Goal: Task Accomplishment & Management: Complete application form

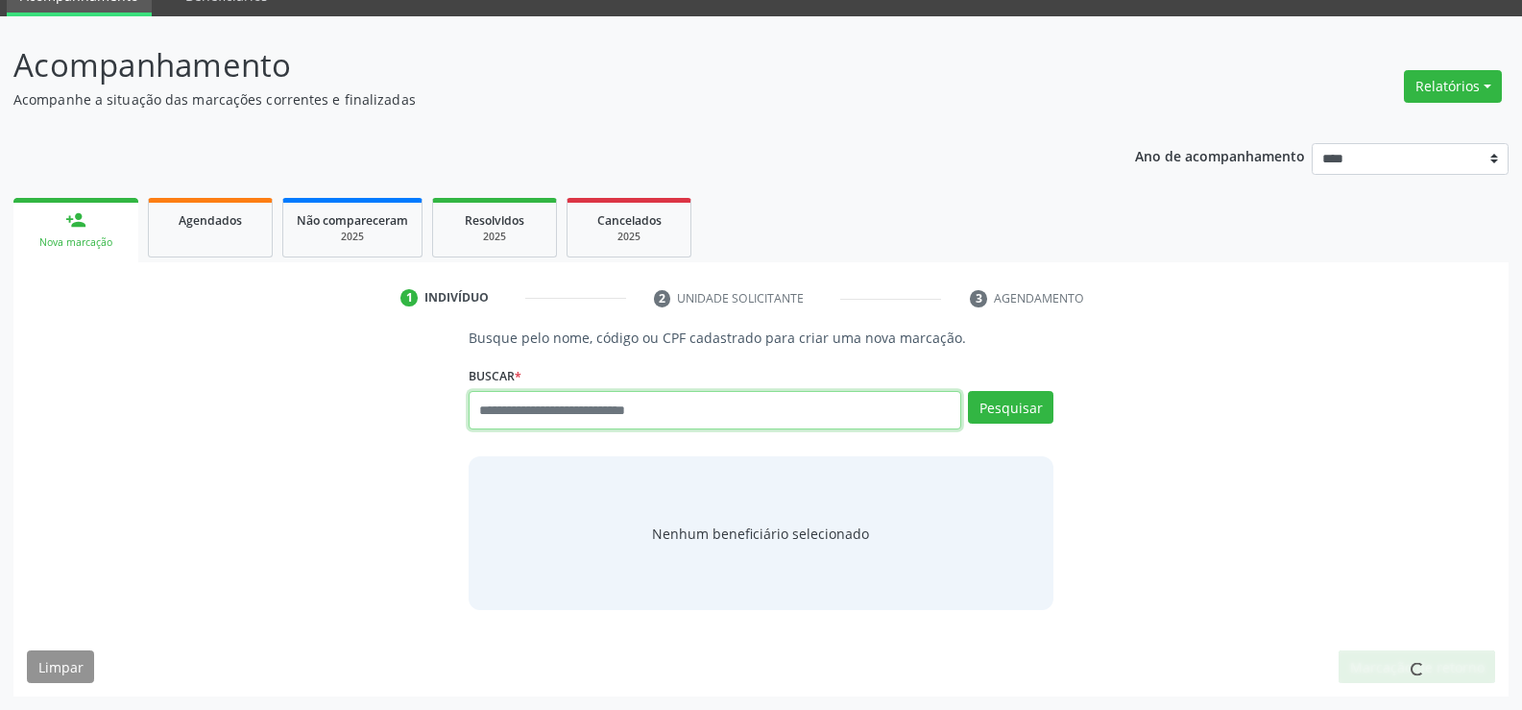
scroll to position [89, 0]
click at [500, 404] on input "text" at bounding box center [715, 410] width 493 height 38
type input "**********"
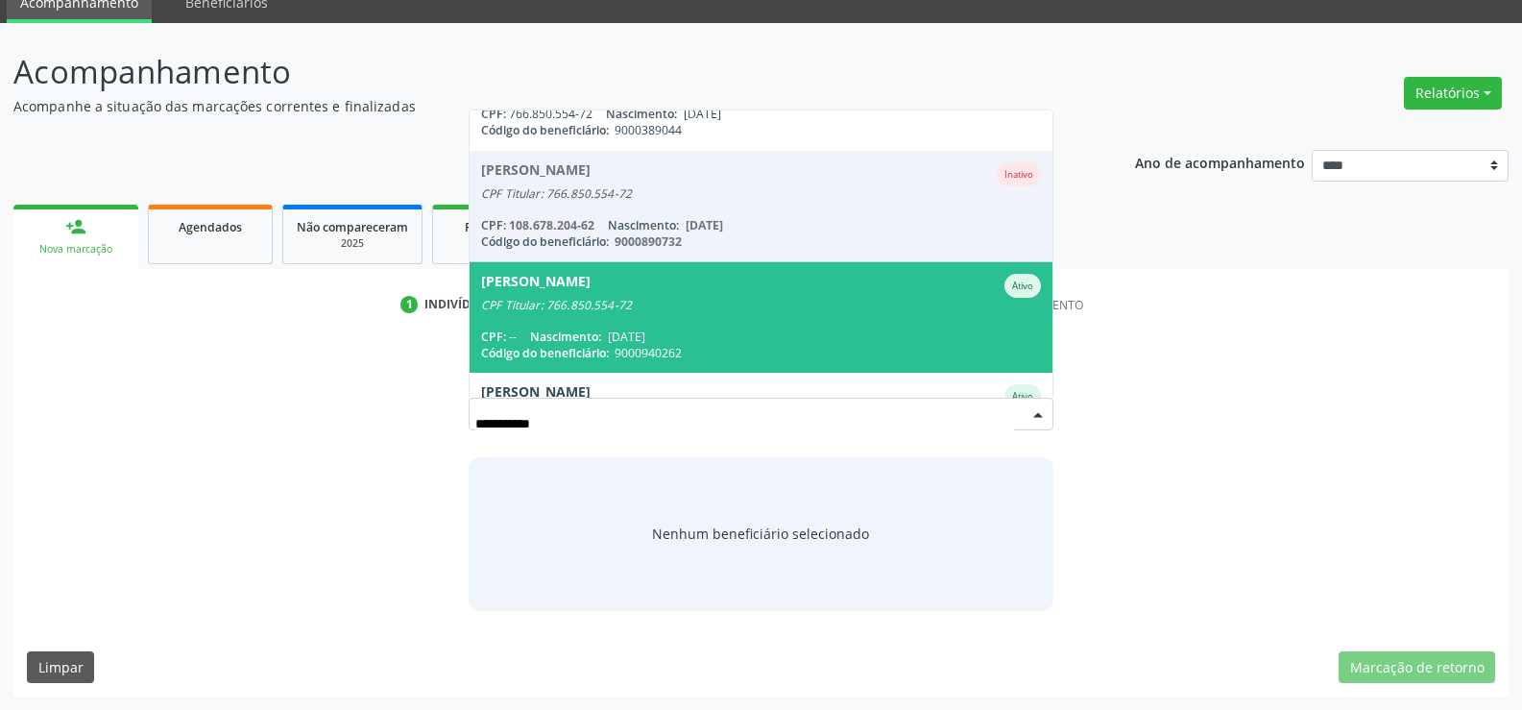
scroll to position [156, 0]
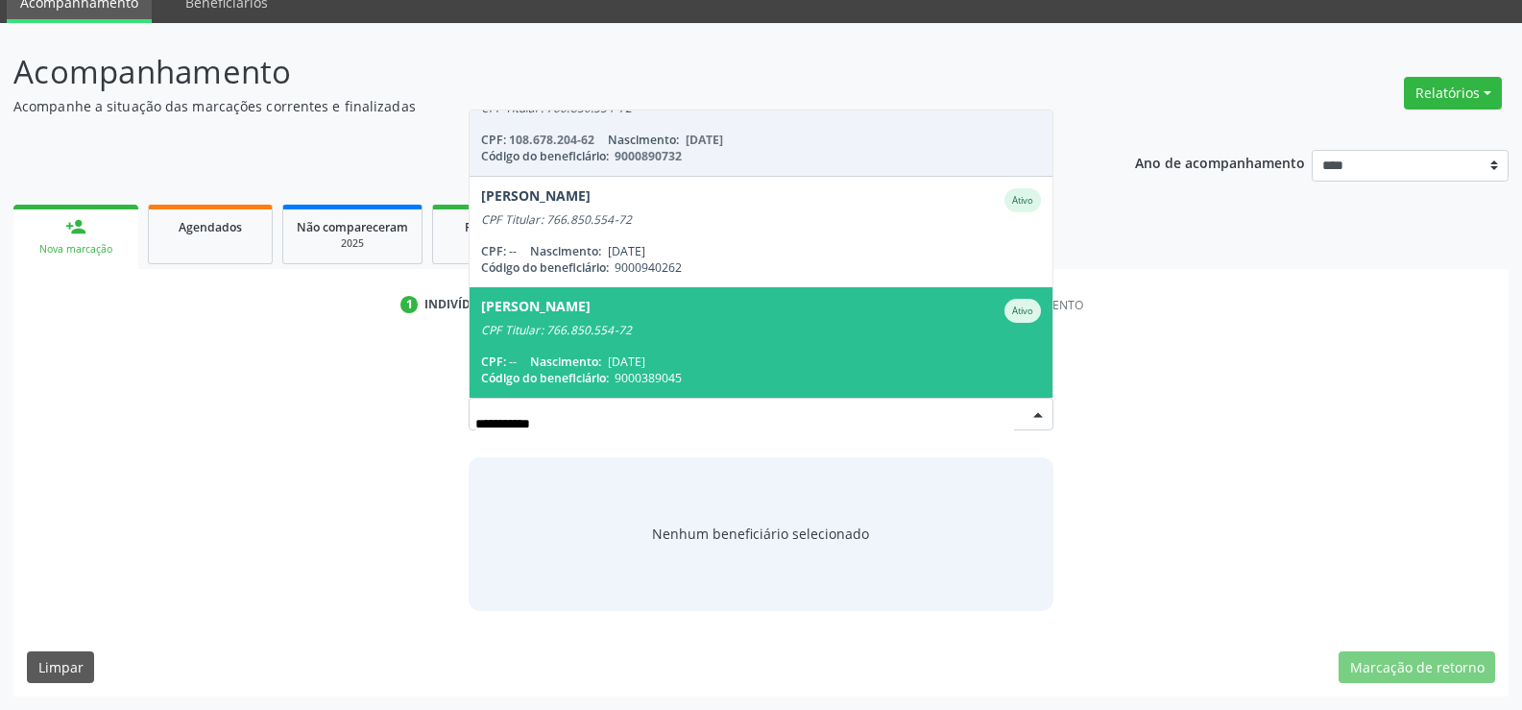
click at [556, 349] on span "[PERSON_NAME] CPF Titular: 766.850.554-72 CPF: -- Nascimento: [DATE] Código do …" at bounding box center [760, 342] width 583 height 110
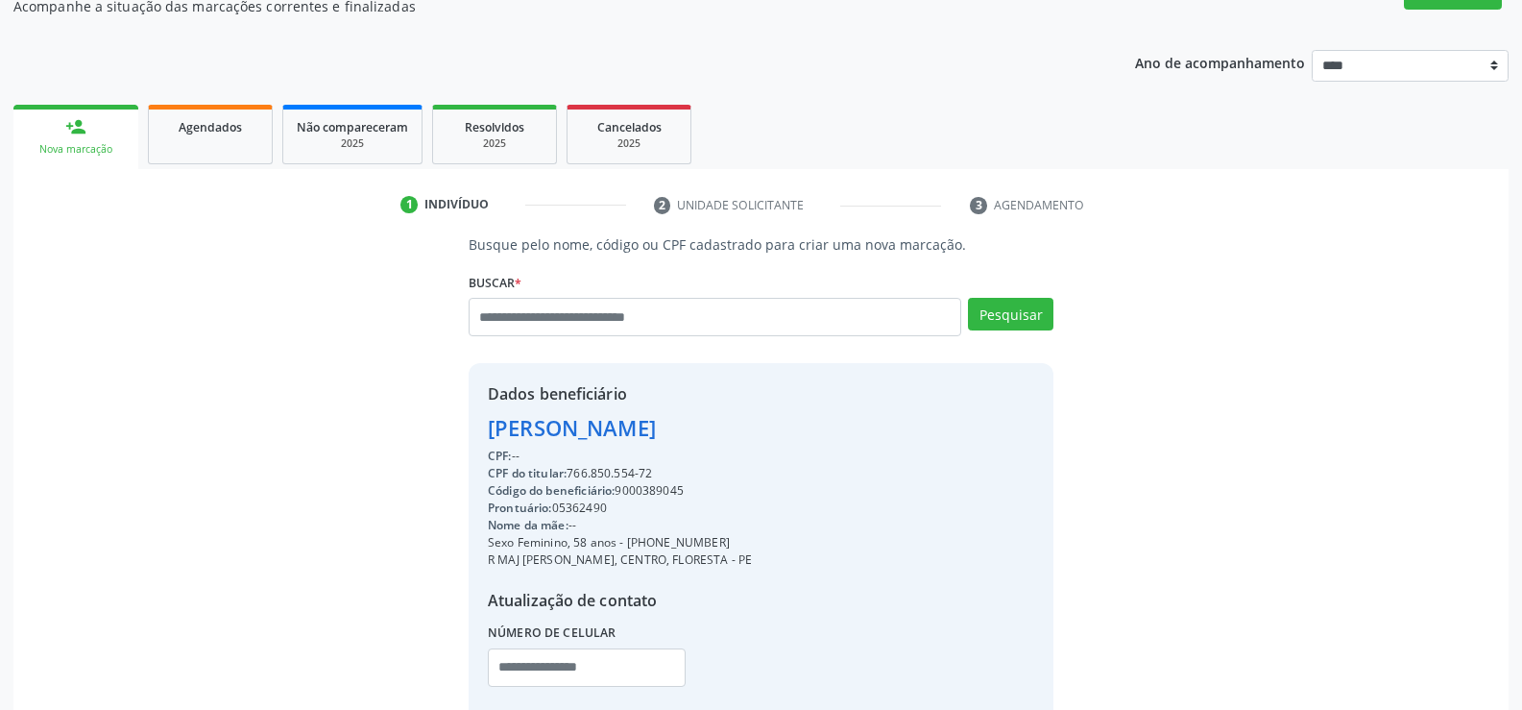
scroll to position [304, 0]
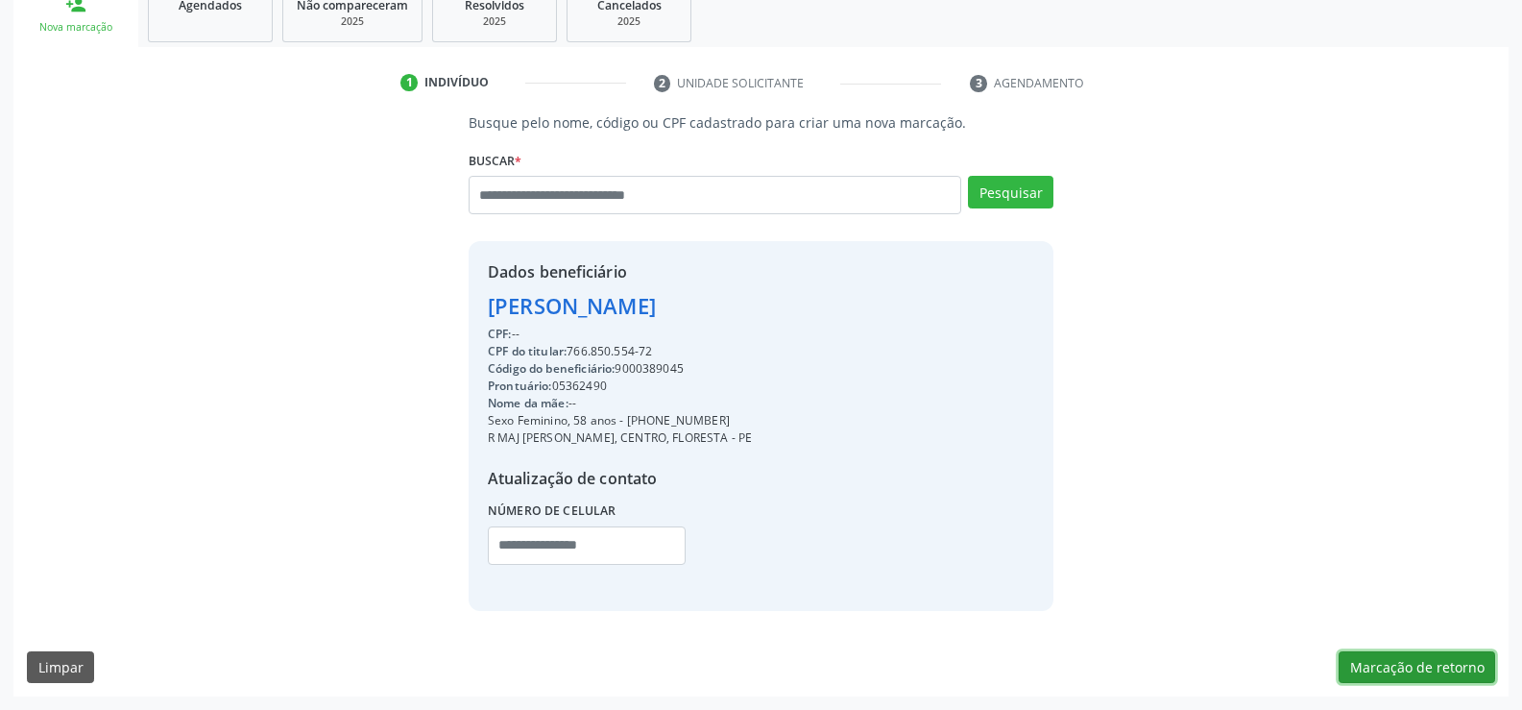
click at [1385, 668] on button "Marcação de retorno" at bounding box center [1416, 667] width 156 height 33
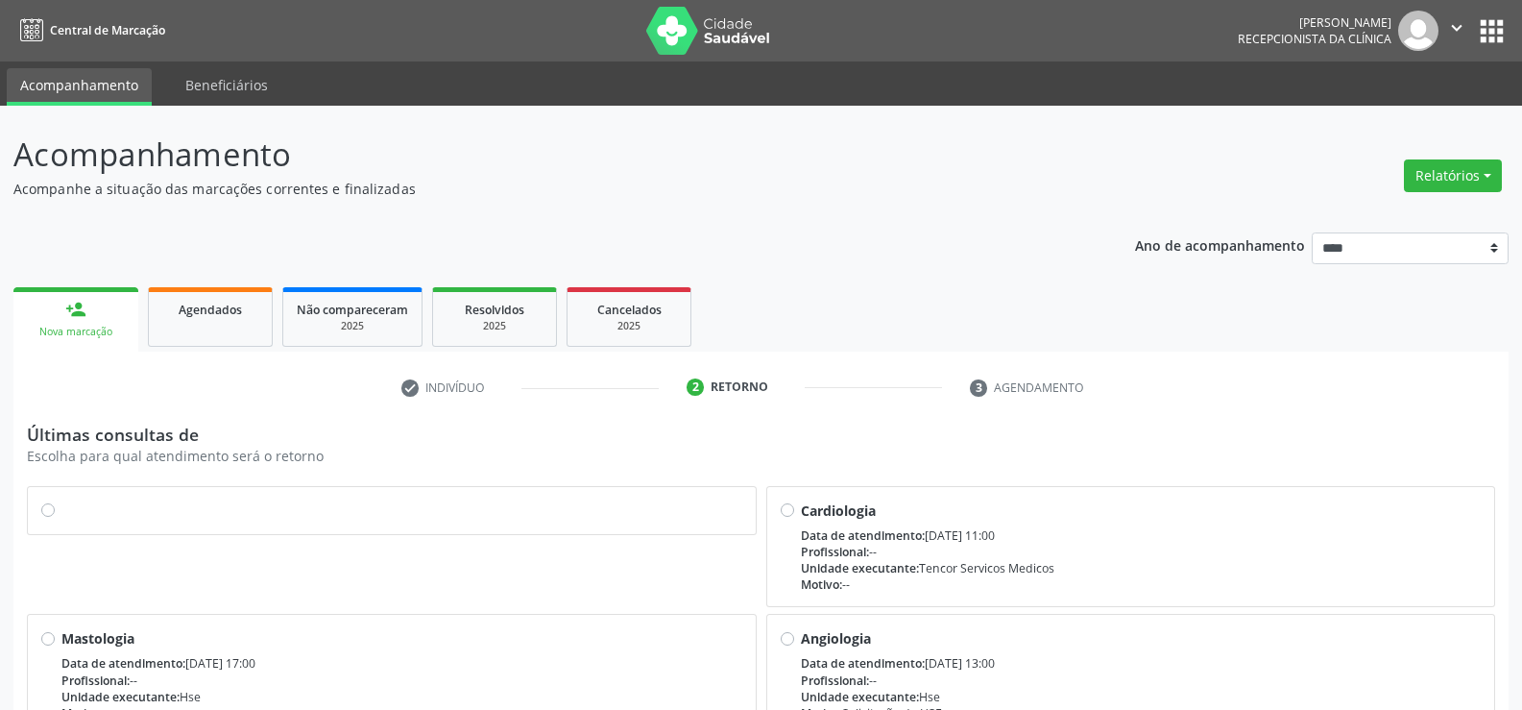
drag, startPoint x: 51, startPoint y: 505, endPoint x: 960, endPoint y: 591, distance: 913.3
click at [61, 500] on label at bounding box center [401, 500] width 681 height 0
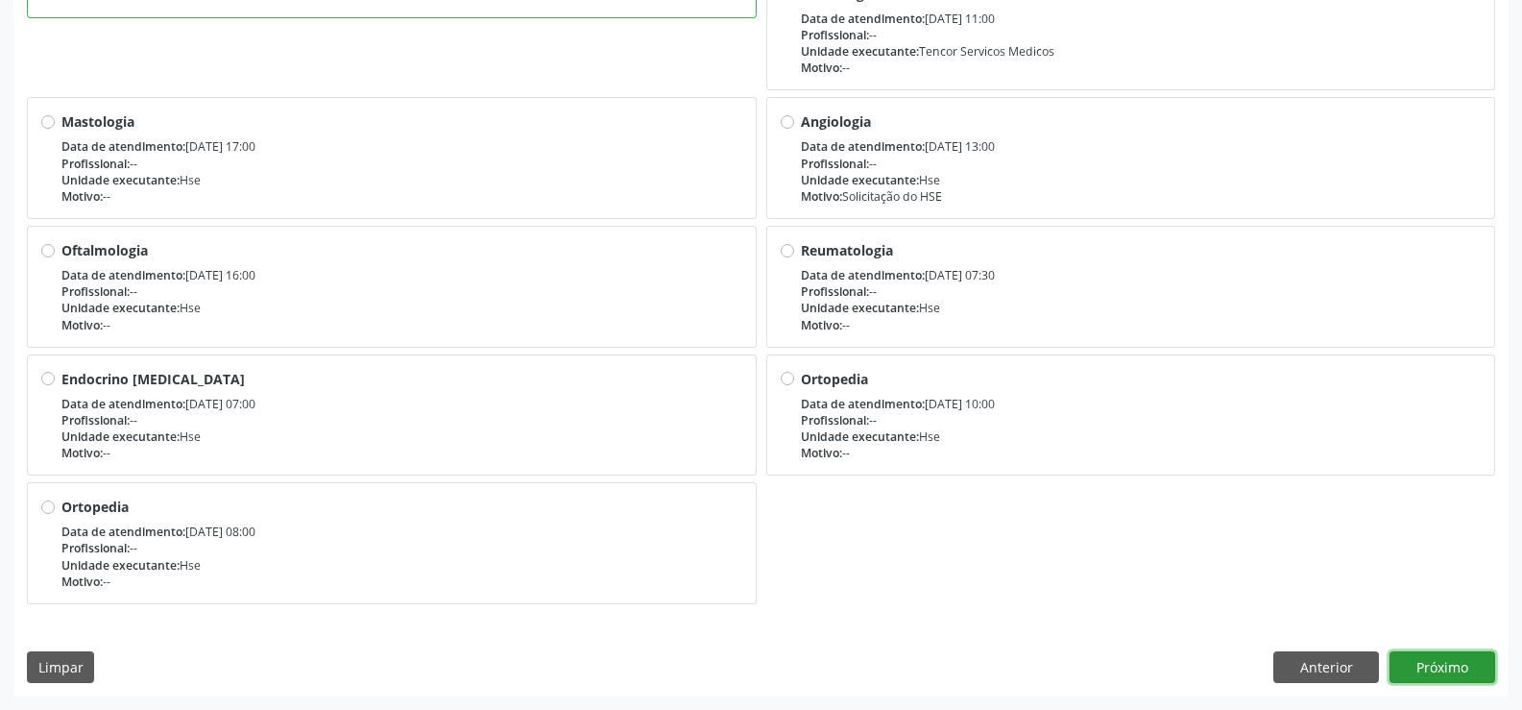
click at [1409, 661] on button "Próximo" at bounding box center [1442, 667] width 106 height 33
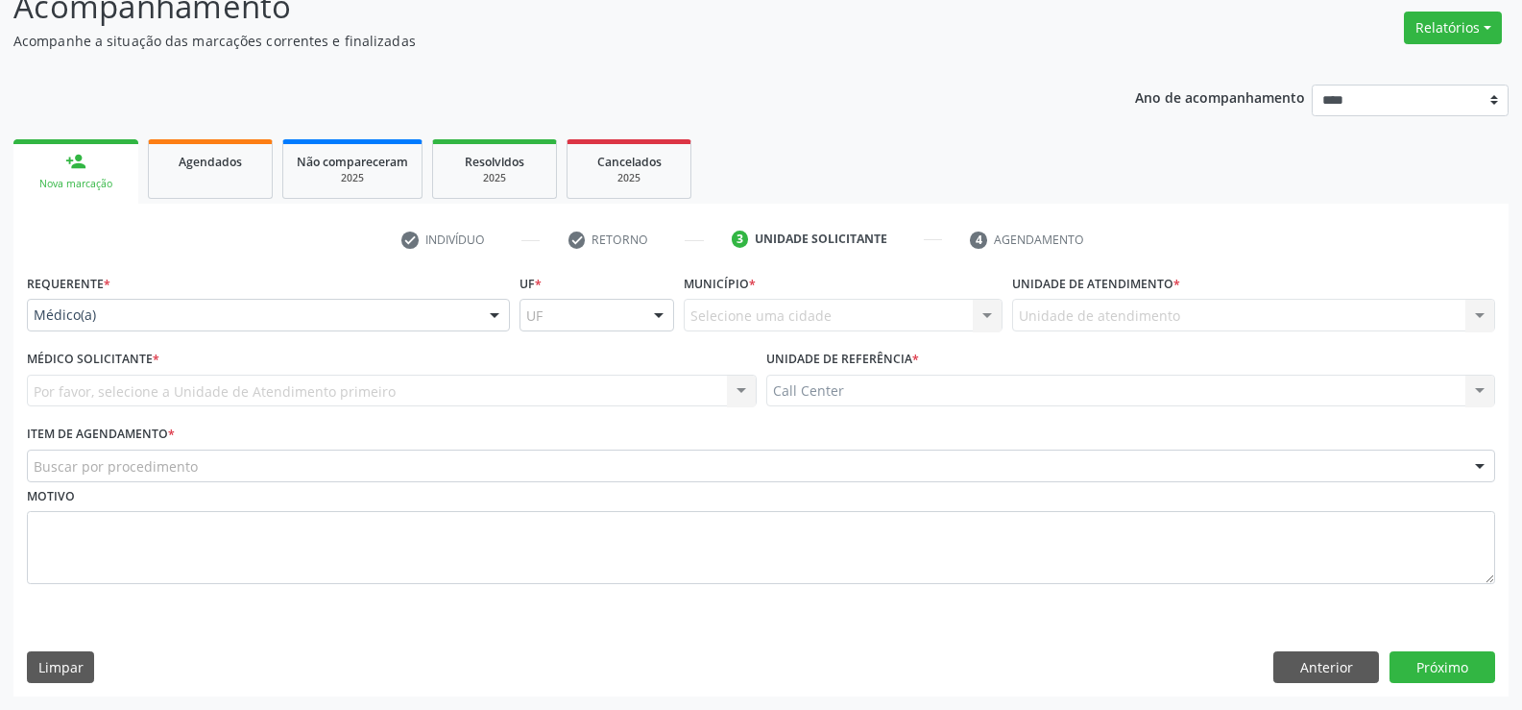
scroll to position [148, 0]
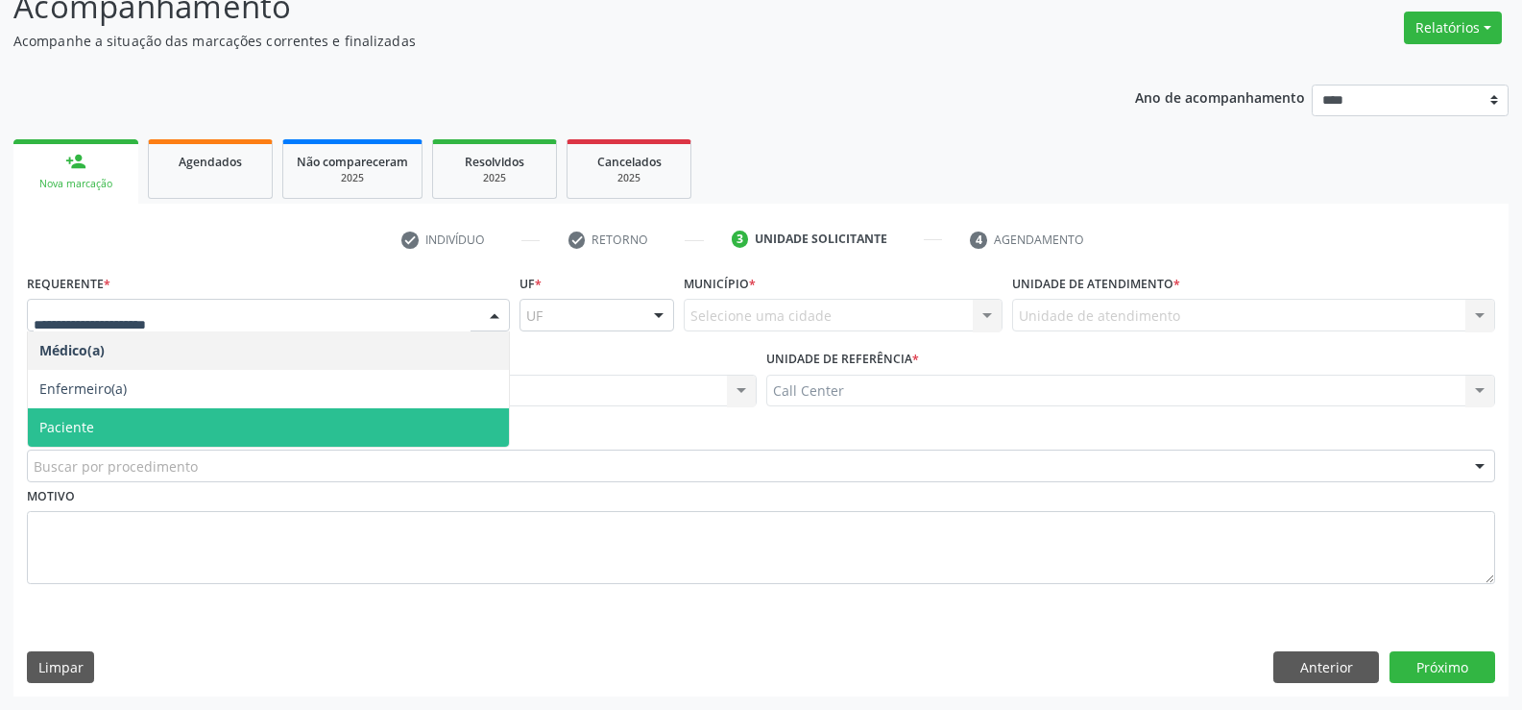
click at [101, 425] on span "Paciente" at bounding box center [268, 427] width 481 height 38
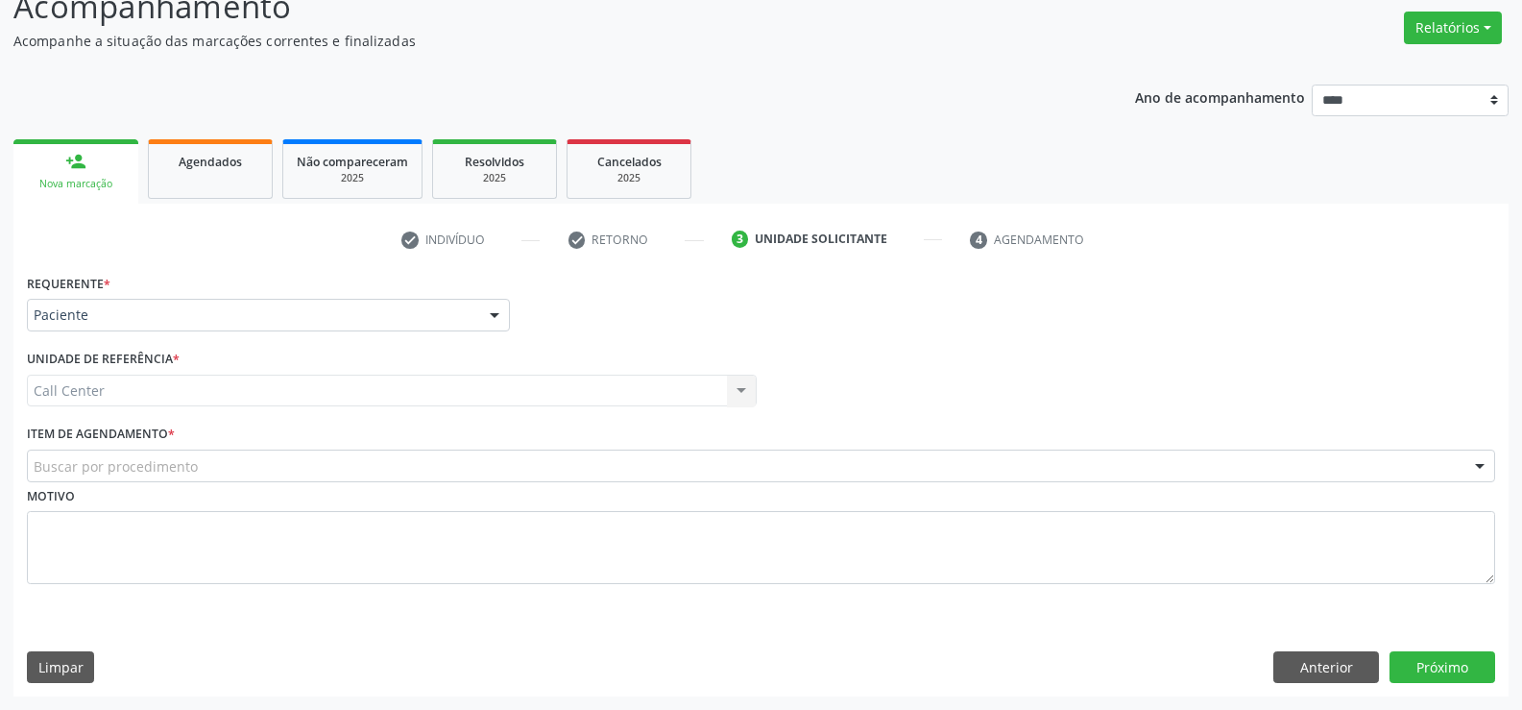
click at [107, 455] on div "Buscar por procedimento" at bounding box center [761, 465] width 1468 height 33
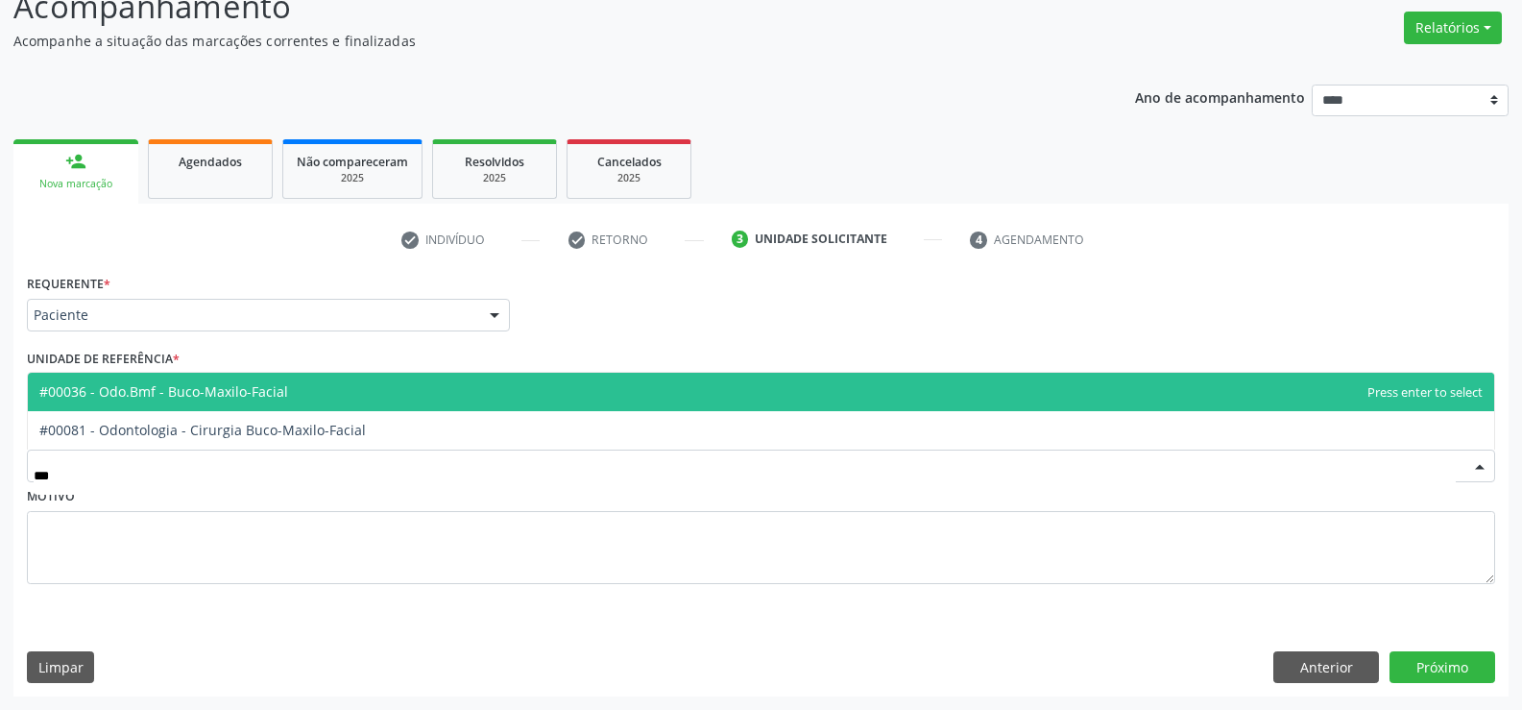
type input "****"
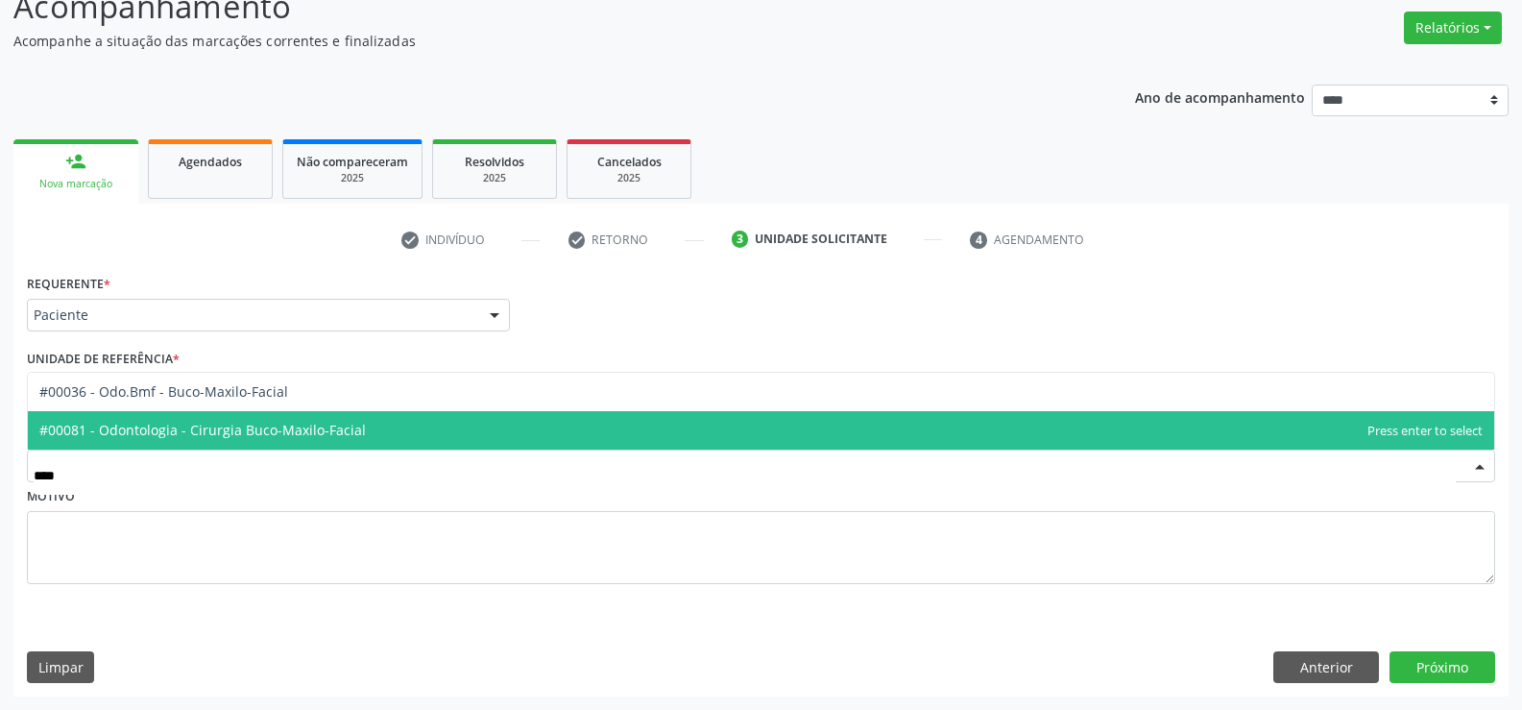
click at [180, 417] on span "#00081 - Odontologia - Cirurgia Buco-Maxilo-Facial" at bounding box center [761, 430] width 1466 height 38
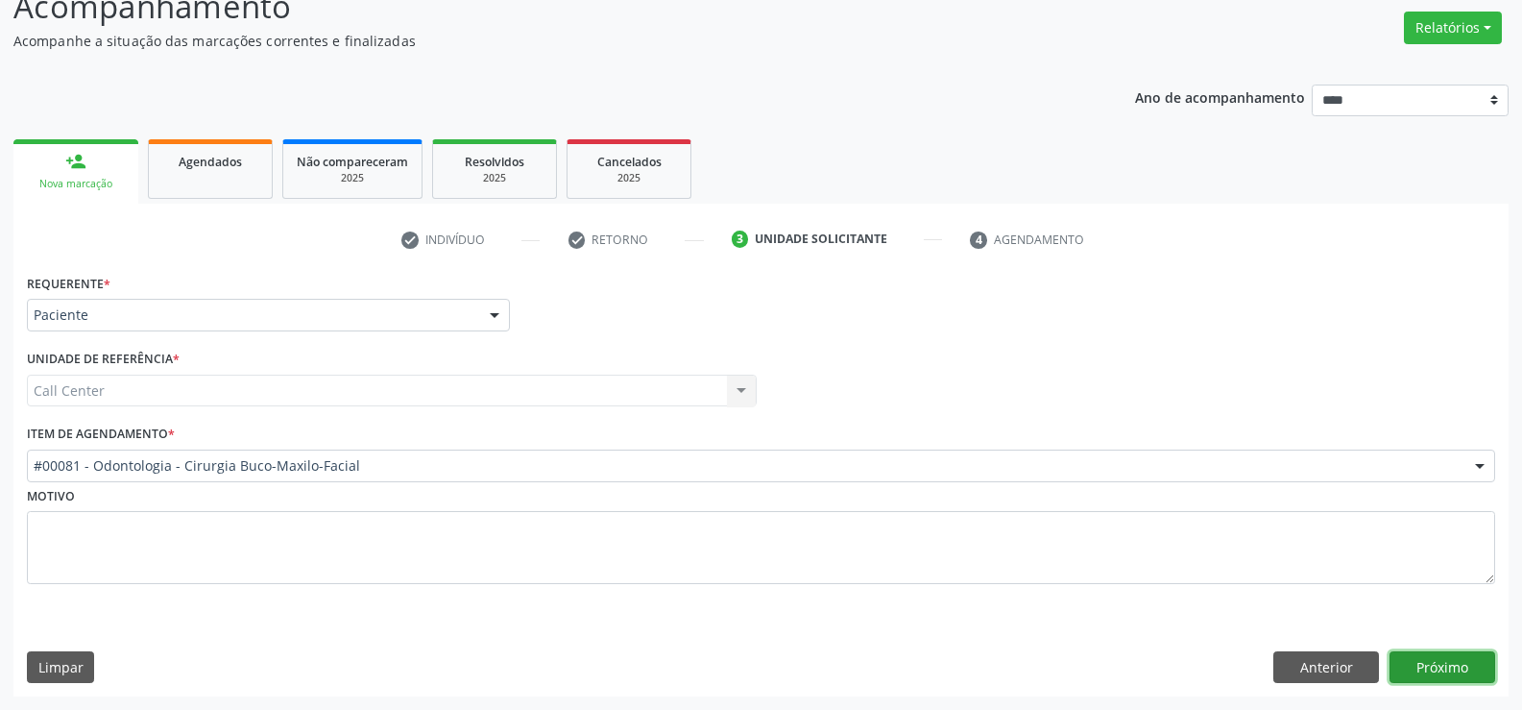
click at [1435, 663] on button "Próximo" at bounding box center [1442, 667] width 106 height 33
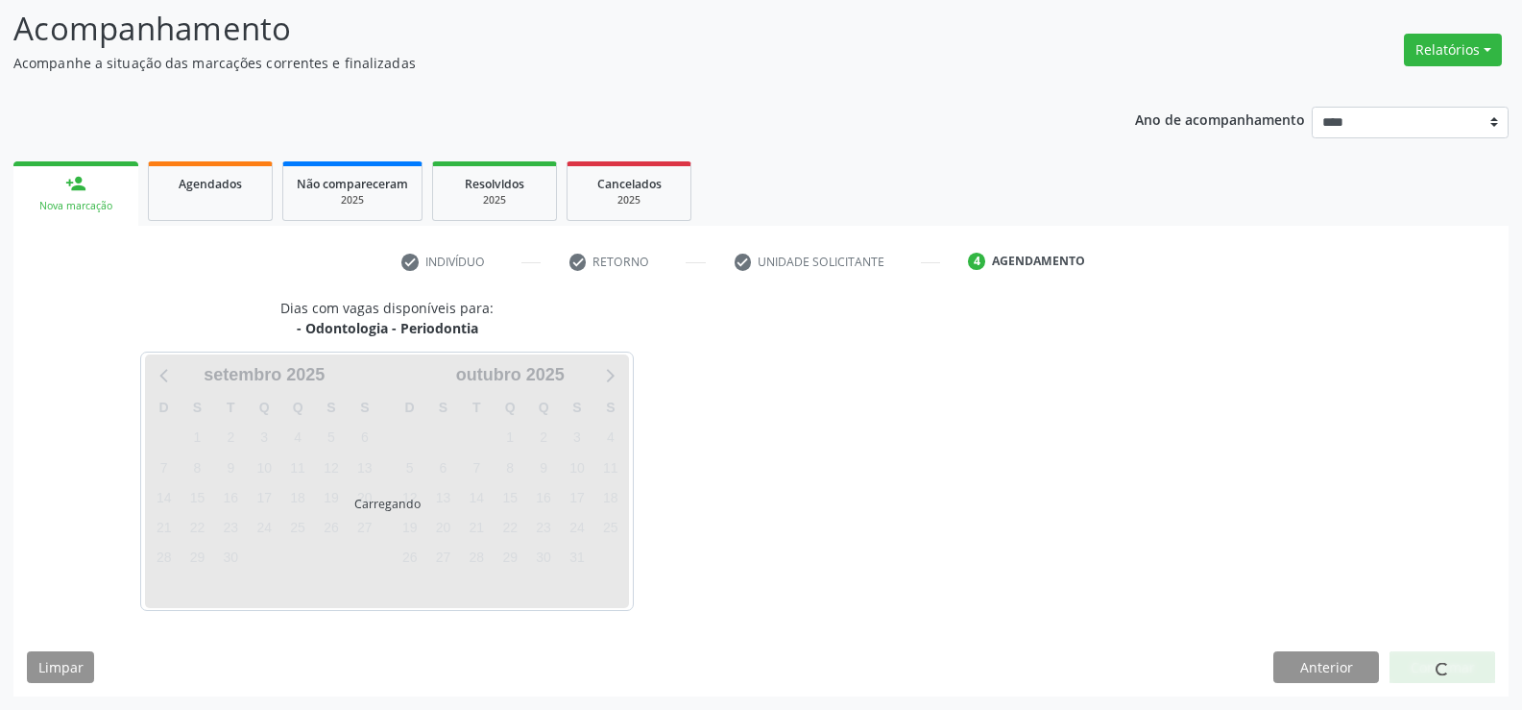
scroll to position [126, 0]
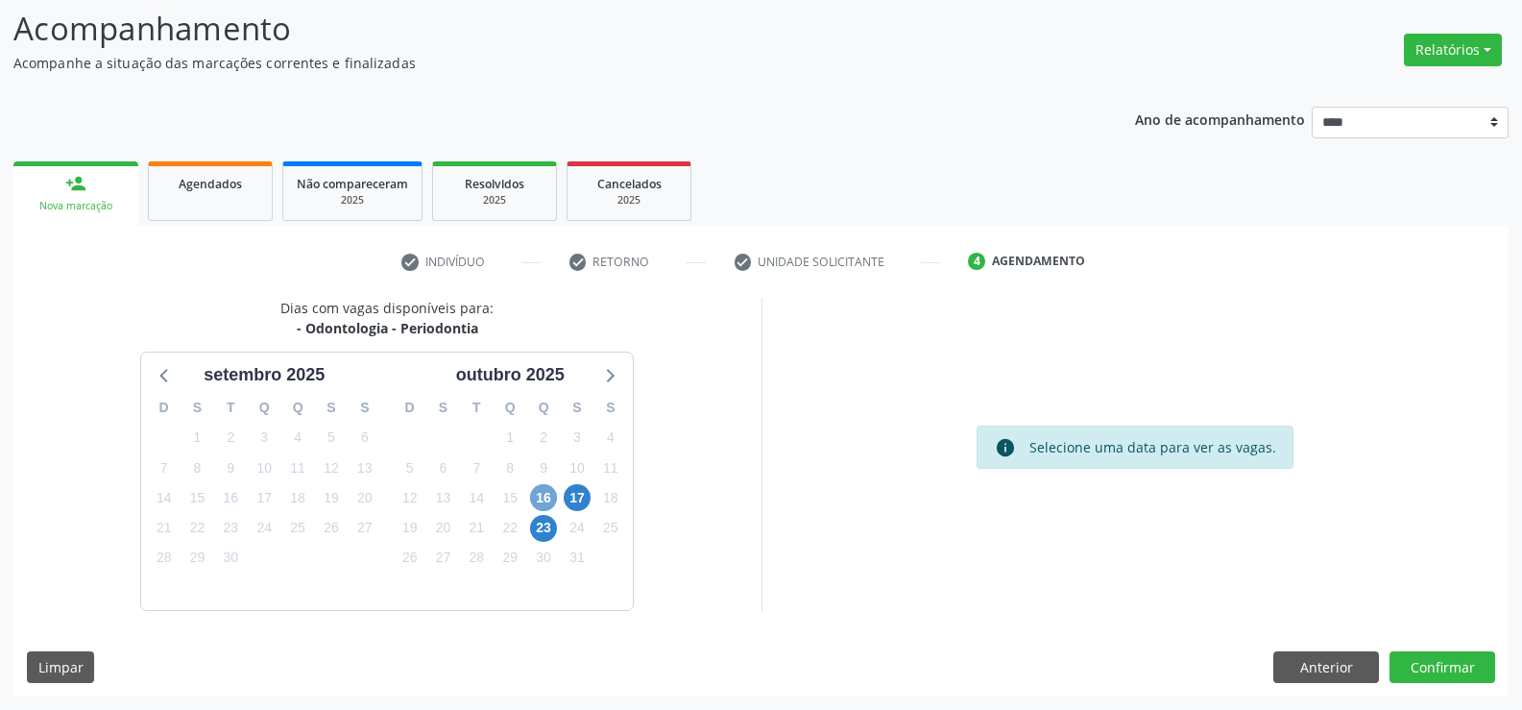
click at [540, 495] on span "16" at bounding box center [543, 497] width 27 height 27
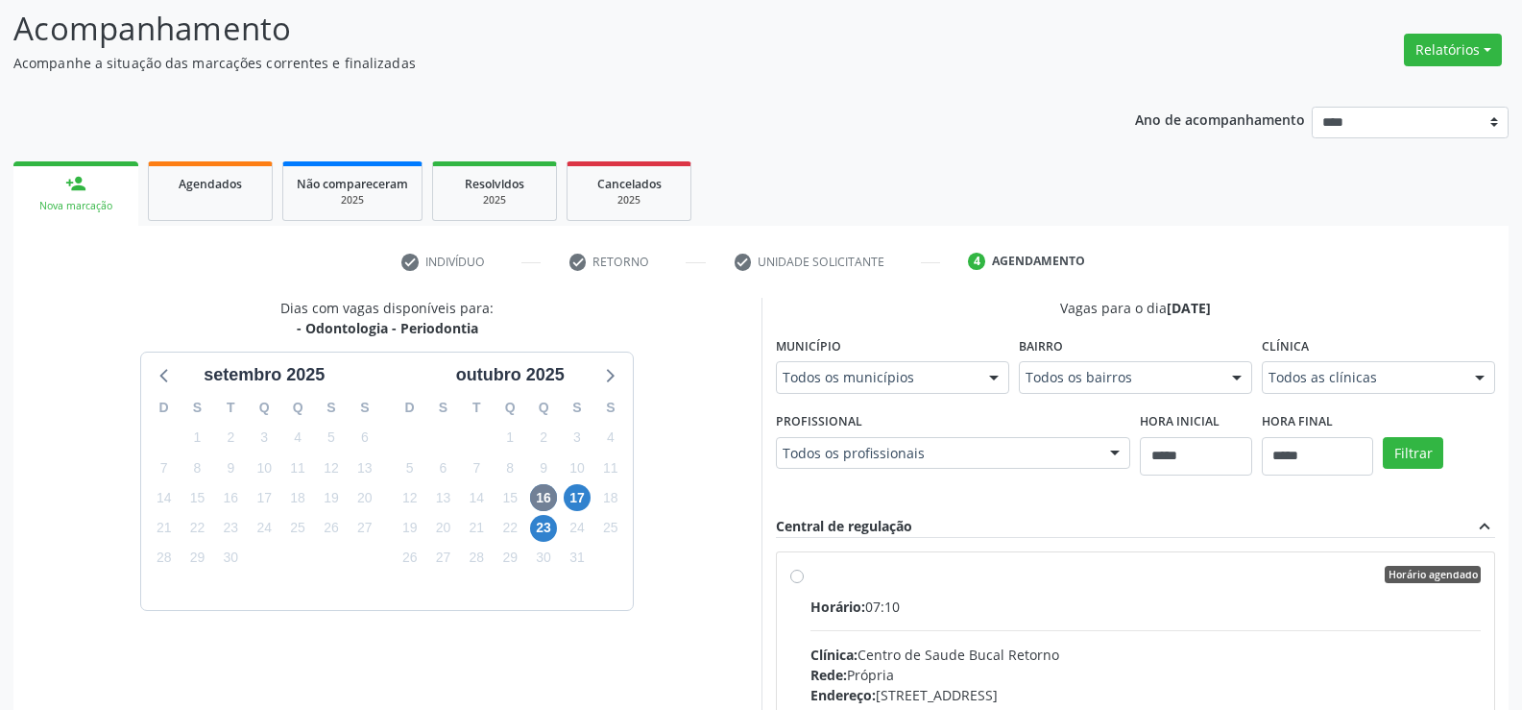
click at [810, 578] on label "Horário agendado Horário: 07:10 Clínica: Centro de Saude Bucal Retorno Rede: Pr…" at bounding box center [1145, 712] width 671 height 295
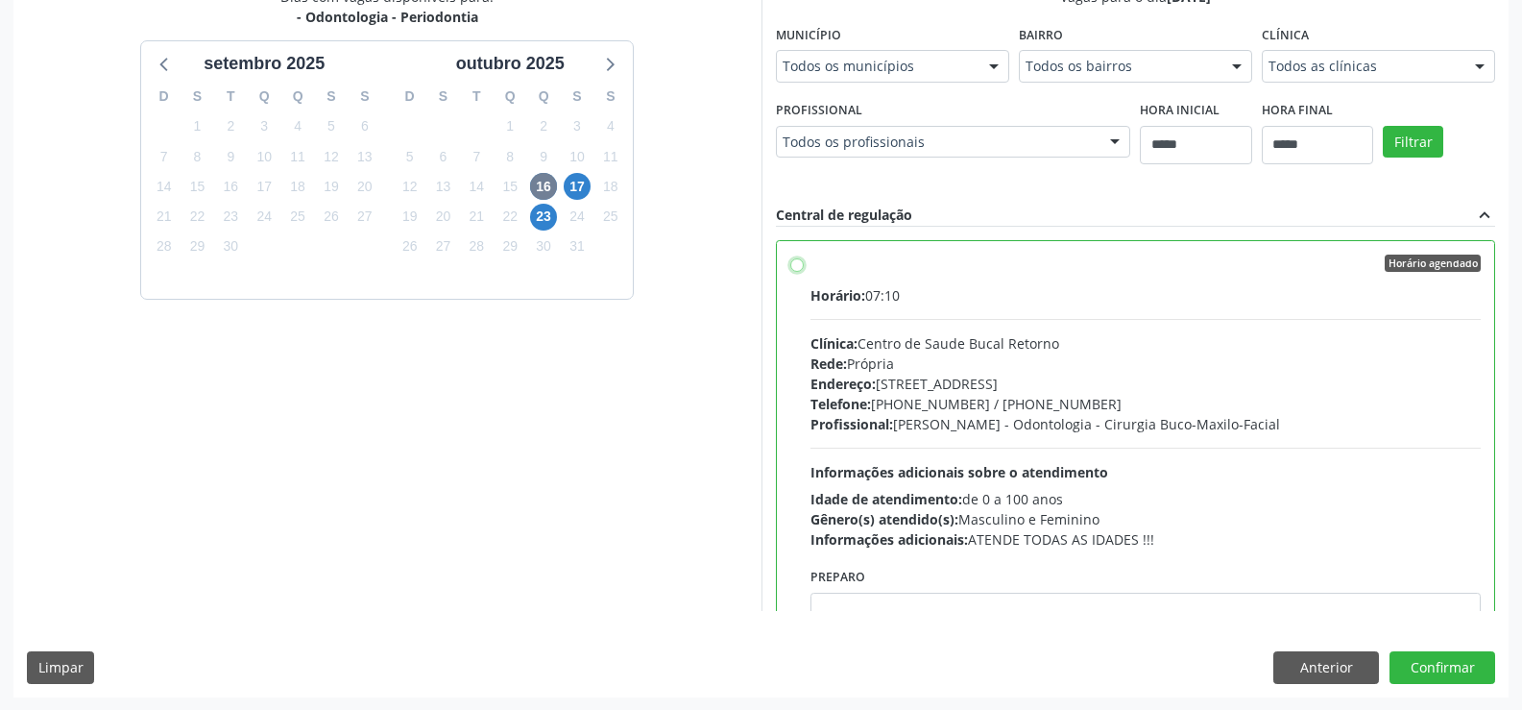
scroll to position [438, 0]
click at [1427, 663] on button "Confirmar" at bounding box center [1442, 666] width 106 height 33
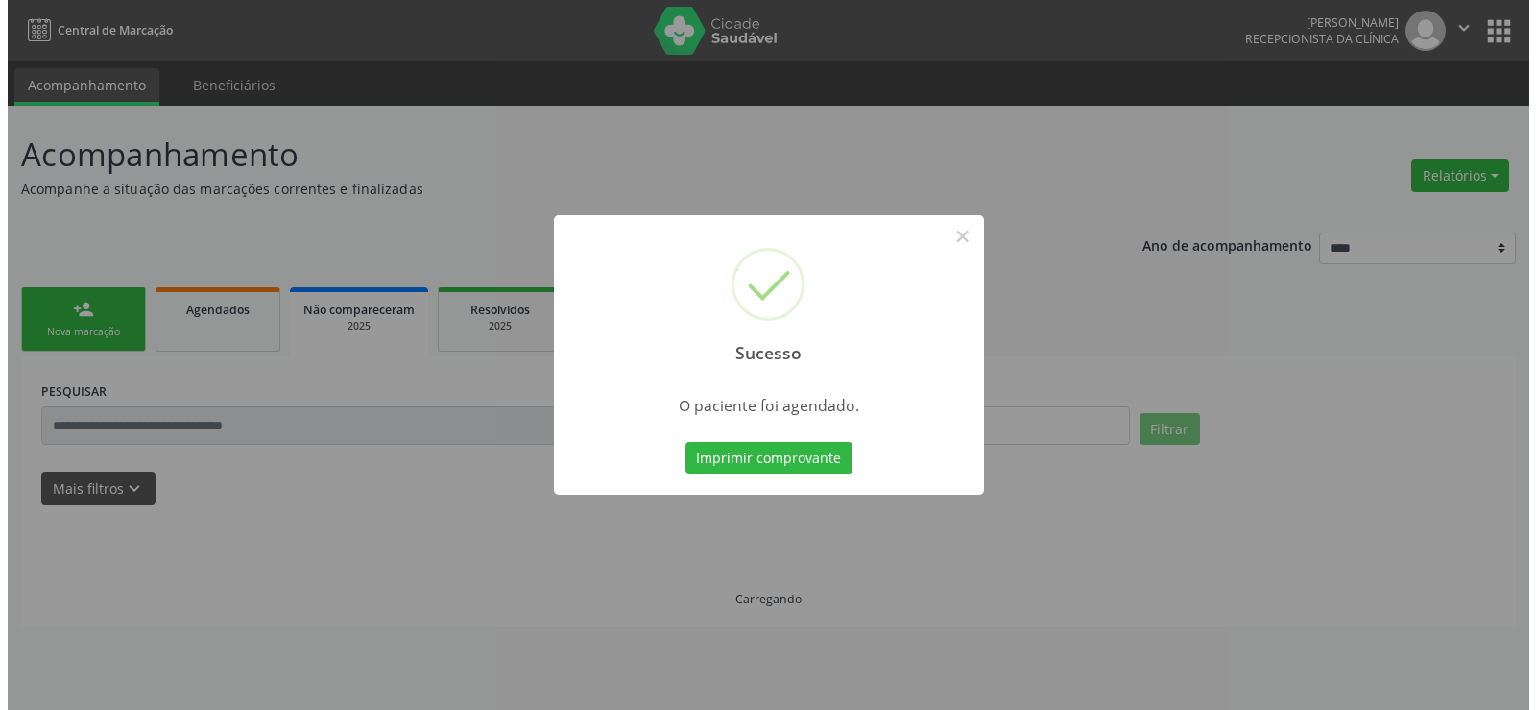
scroll to position [0, 0]
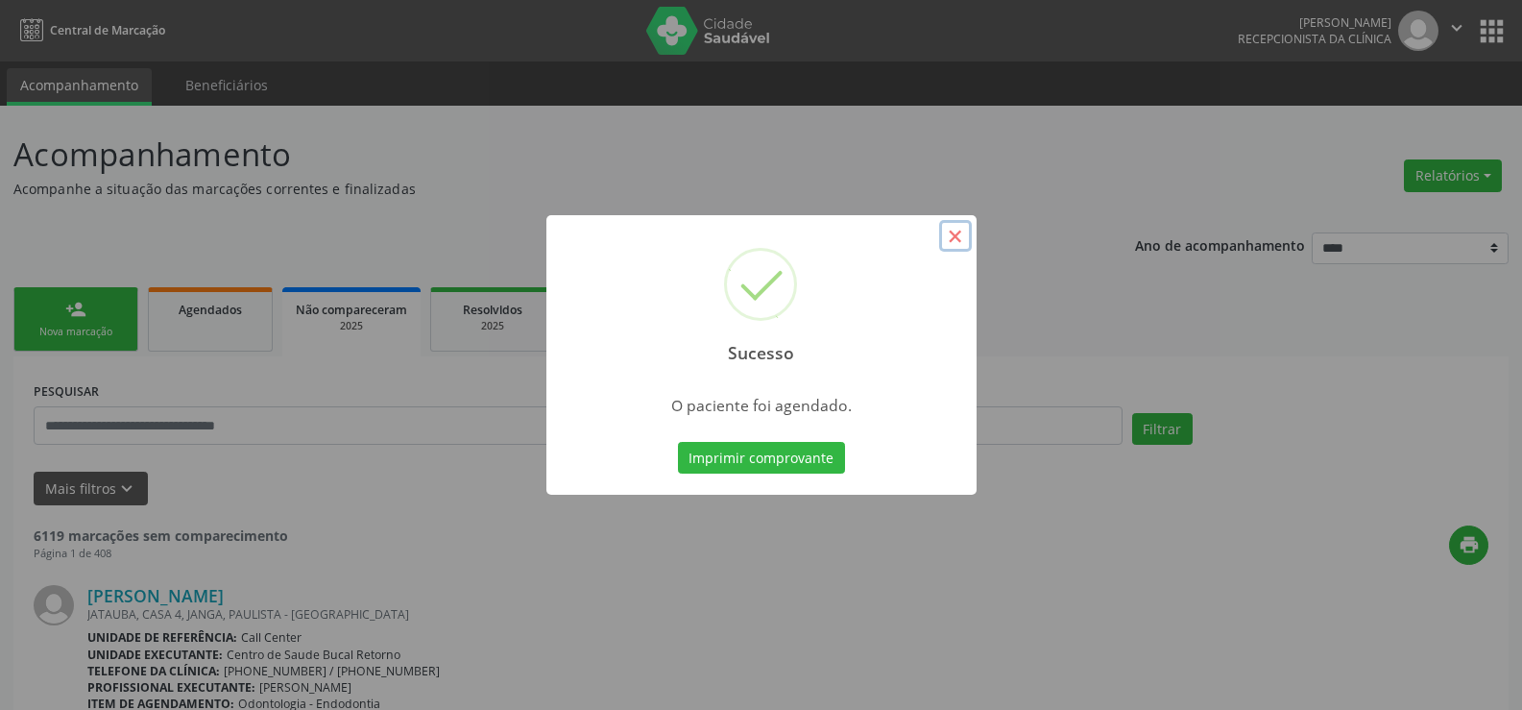
click at [961, 233] on button "×" at bounding box center [955, 236] width 33 height 33
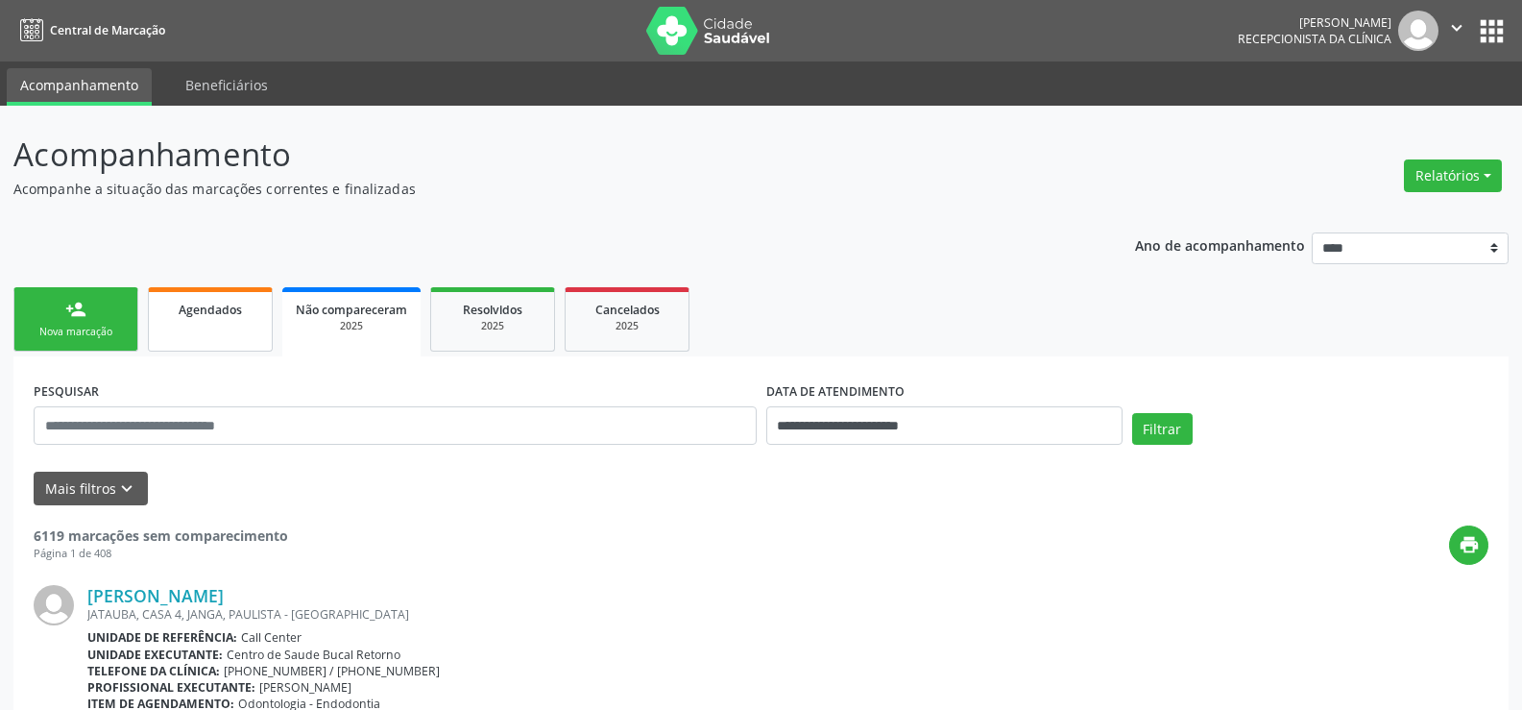
click at [177, 314] on div "Agendados" at bounding box center [210, 309] width 96 height 20
